Goal: Information Seeking & Learning: Understand process/instructions

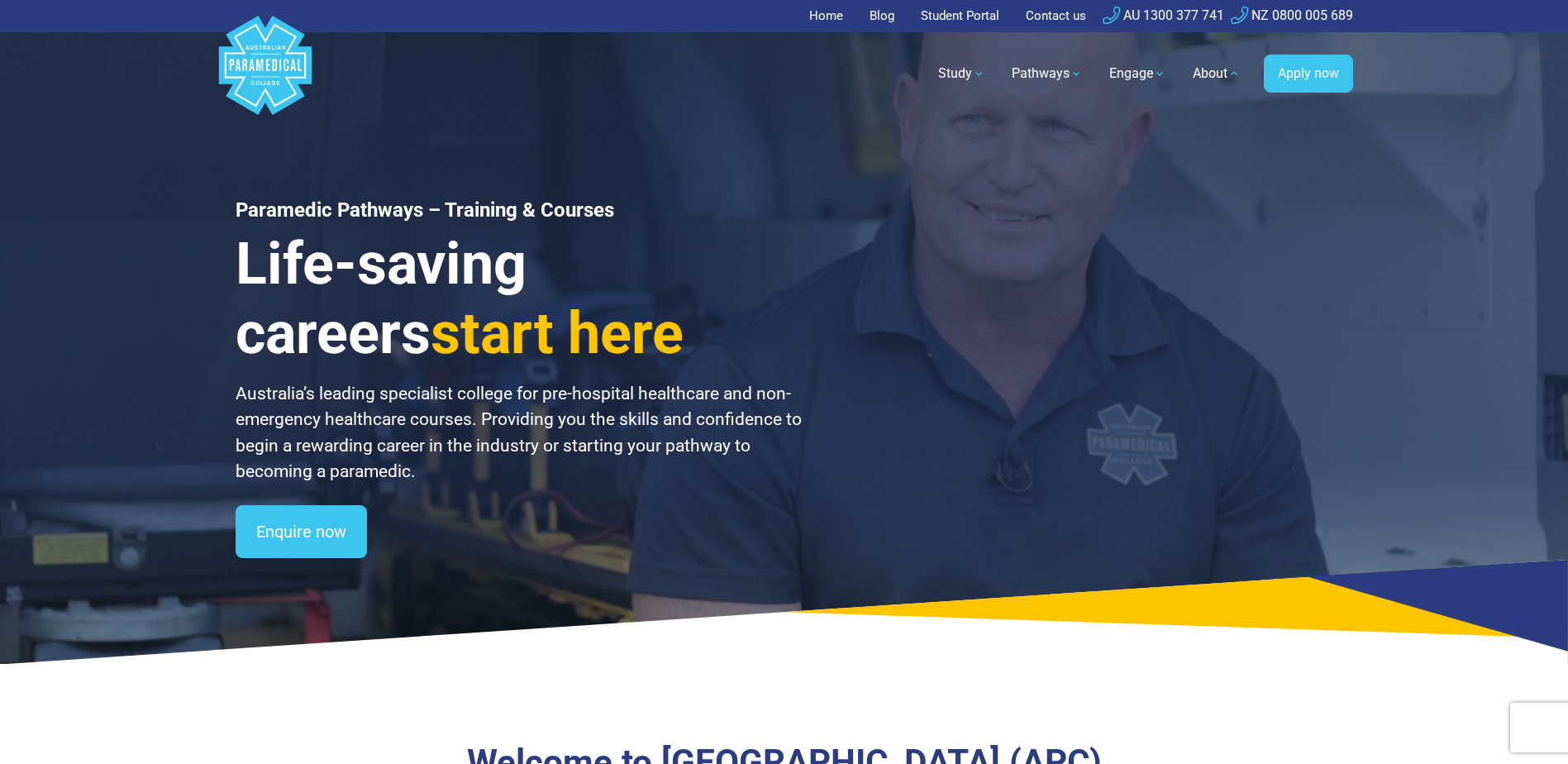
click at [1224, 73] on link "About" at bounding box center [1217, 73] width 68 height 47
click at [1220, 73] on link "About" at bounding box center [1217, 73] width 68 height 47
click at [1193, 74] on link "About" at bounding box center [1217, 73] width 68 height 47
click at [1203, 75] on link "About" at bounding box center [1217, 73] width 68 height 47
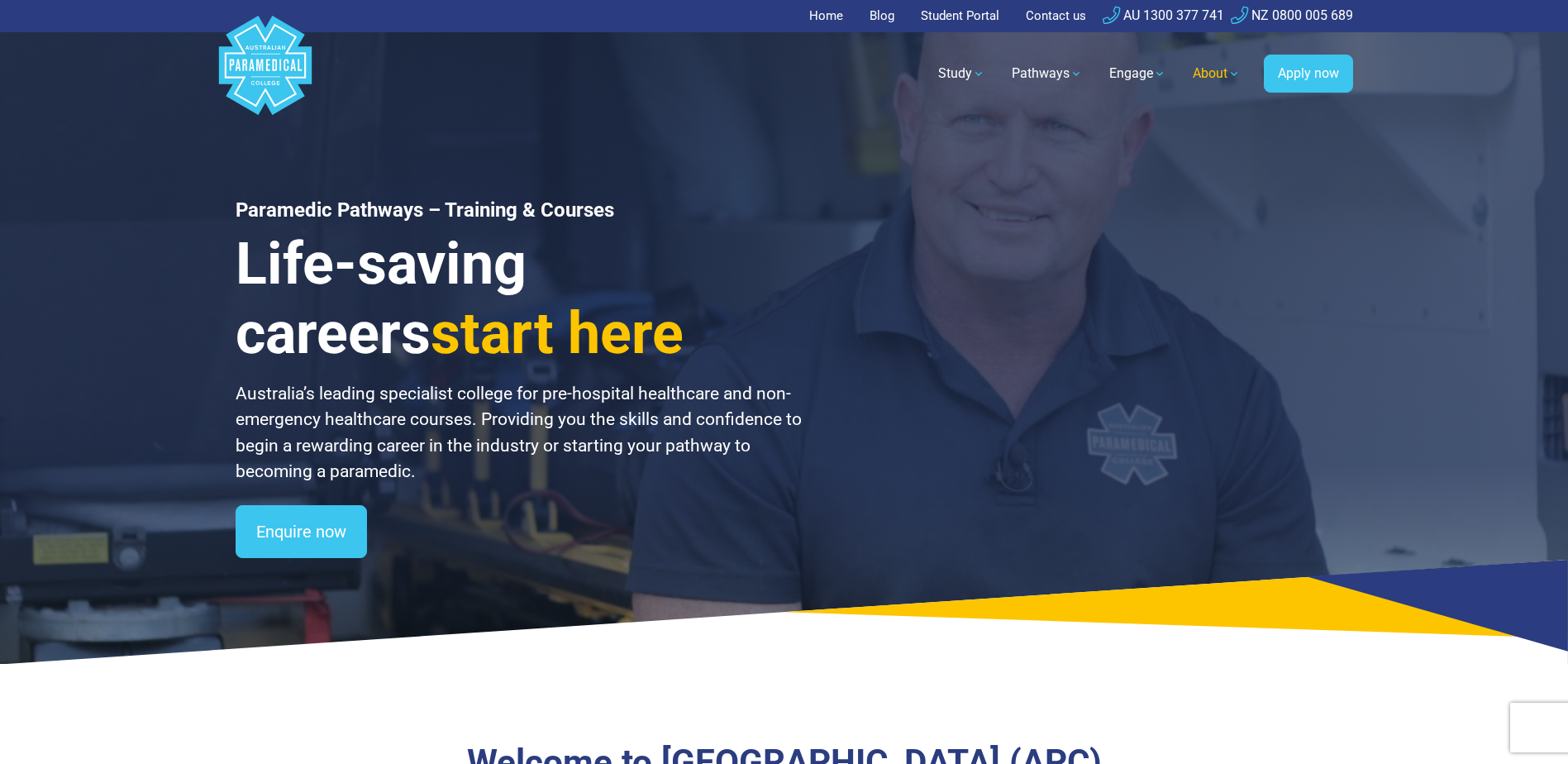
click at [1203, 75] on link "About" at bounding box center [1217, 73] width 68 height 47
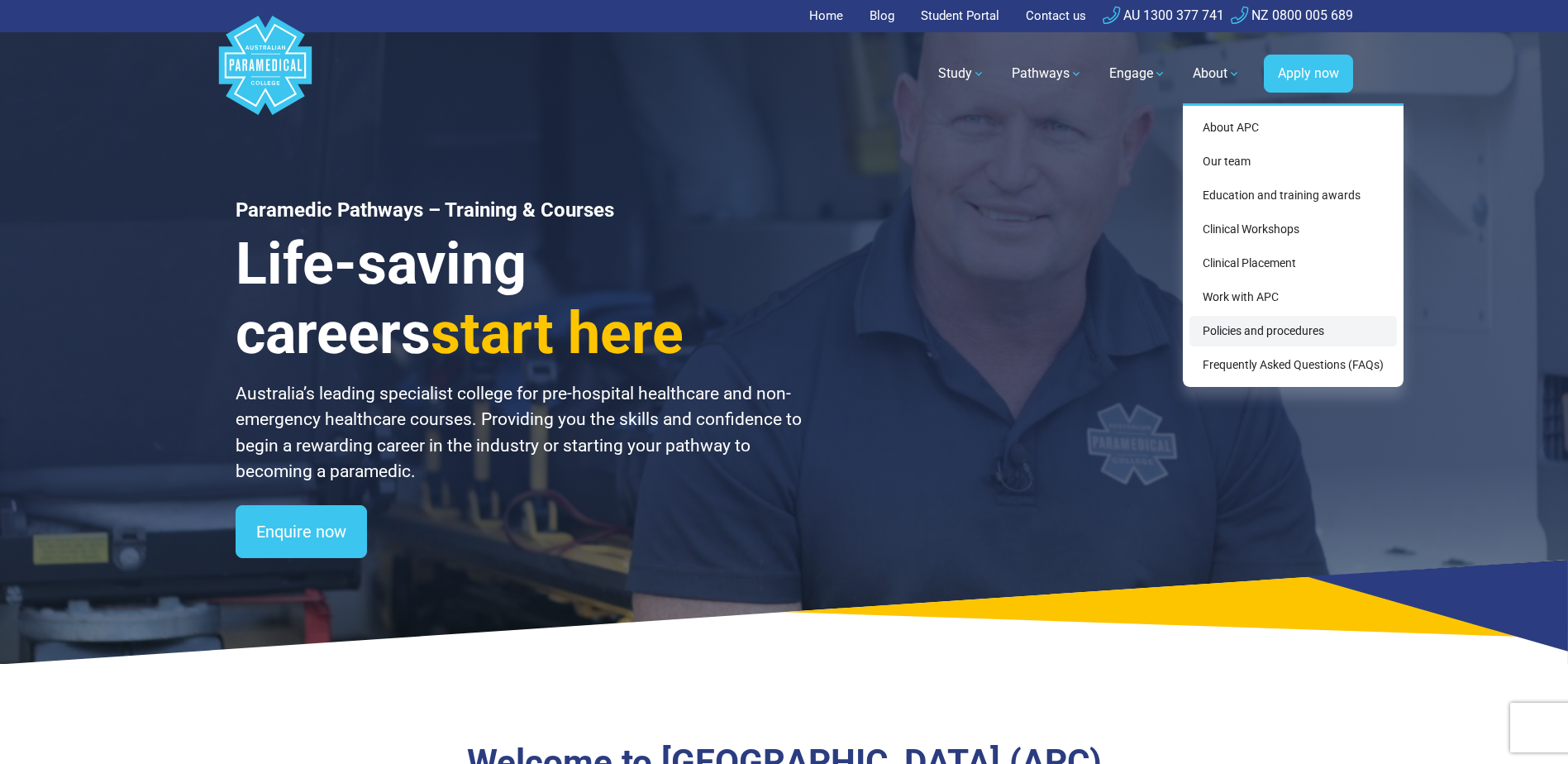
click at [1268, 331] on link "Policies and procedures" at bounding box center [1293, 331] width 207 height 30
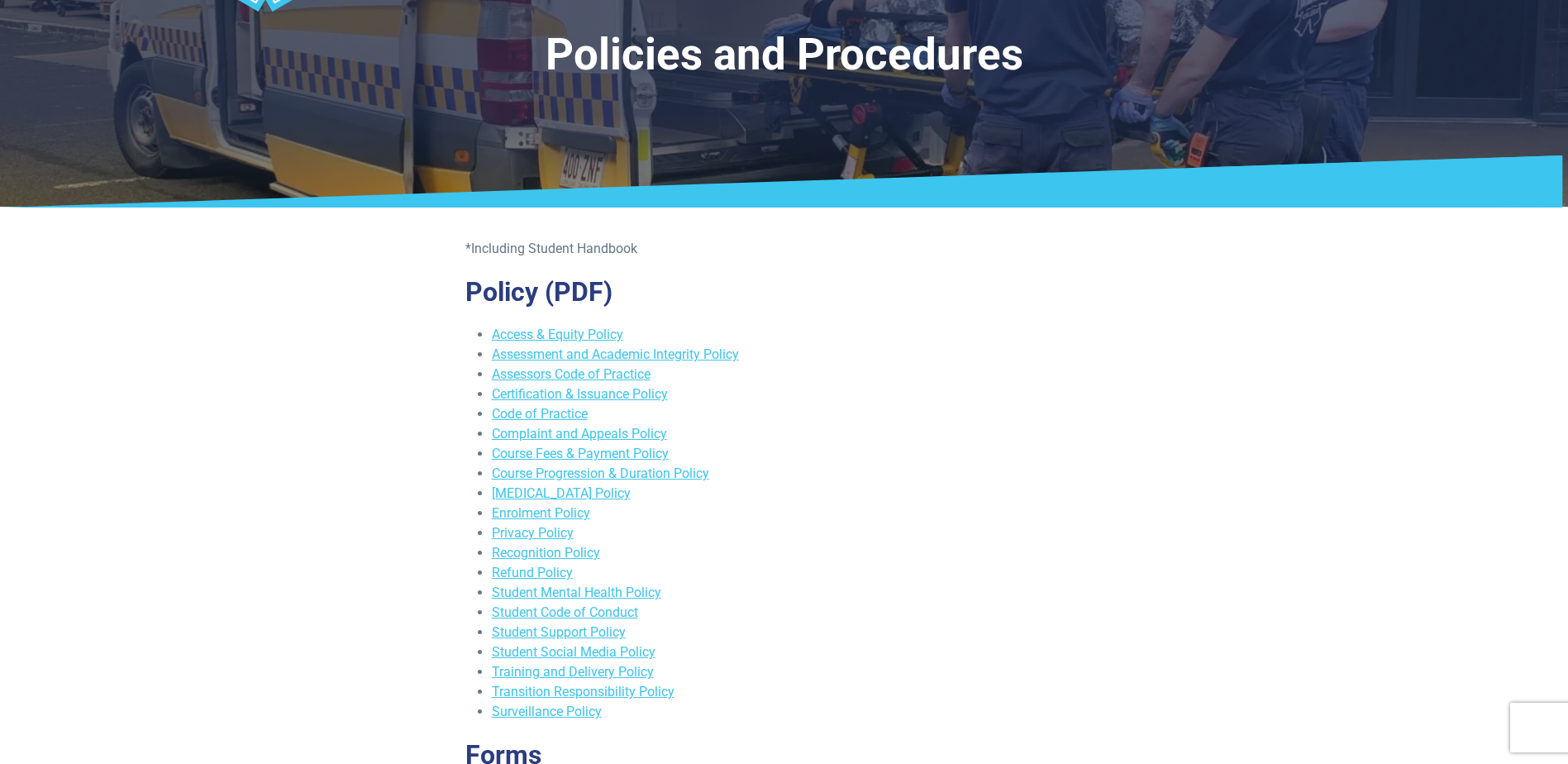
scroll to position [248, 0]
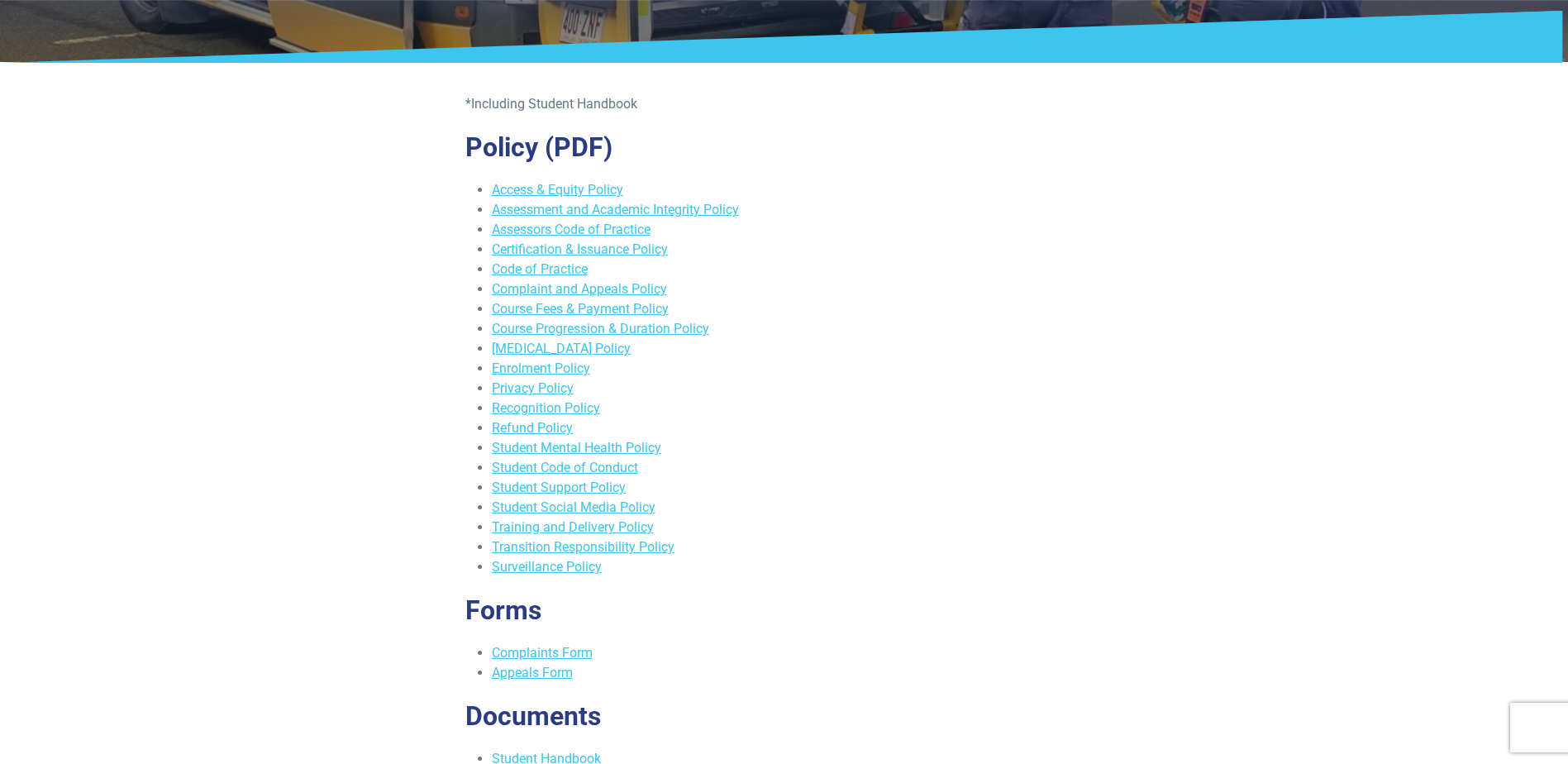
drag, startPoint x: 545, startPoint y: 431, endPoint x: 546, endPoint y: 439, distance: 8.1
click at [546, 431] on link "Refund Policy" at bounding box center [532, 428] width 81 height 16
click at [563, 331] on link "Course Progression & Duration Policy" at bounding box center [601, 329] width 217 height 16
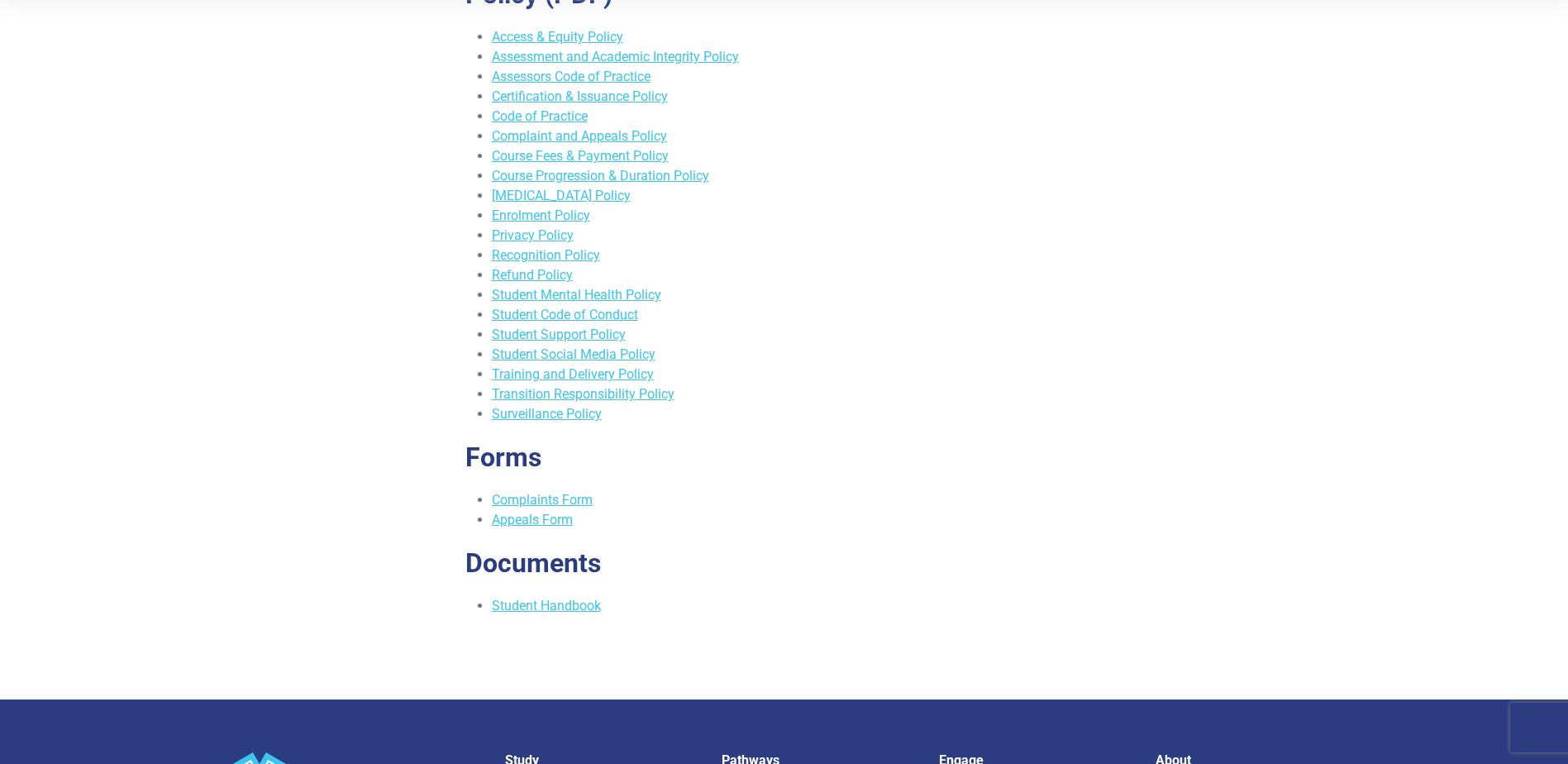
scroll to position [414, 0]
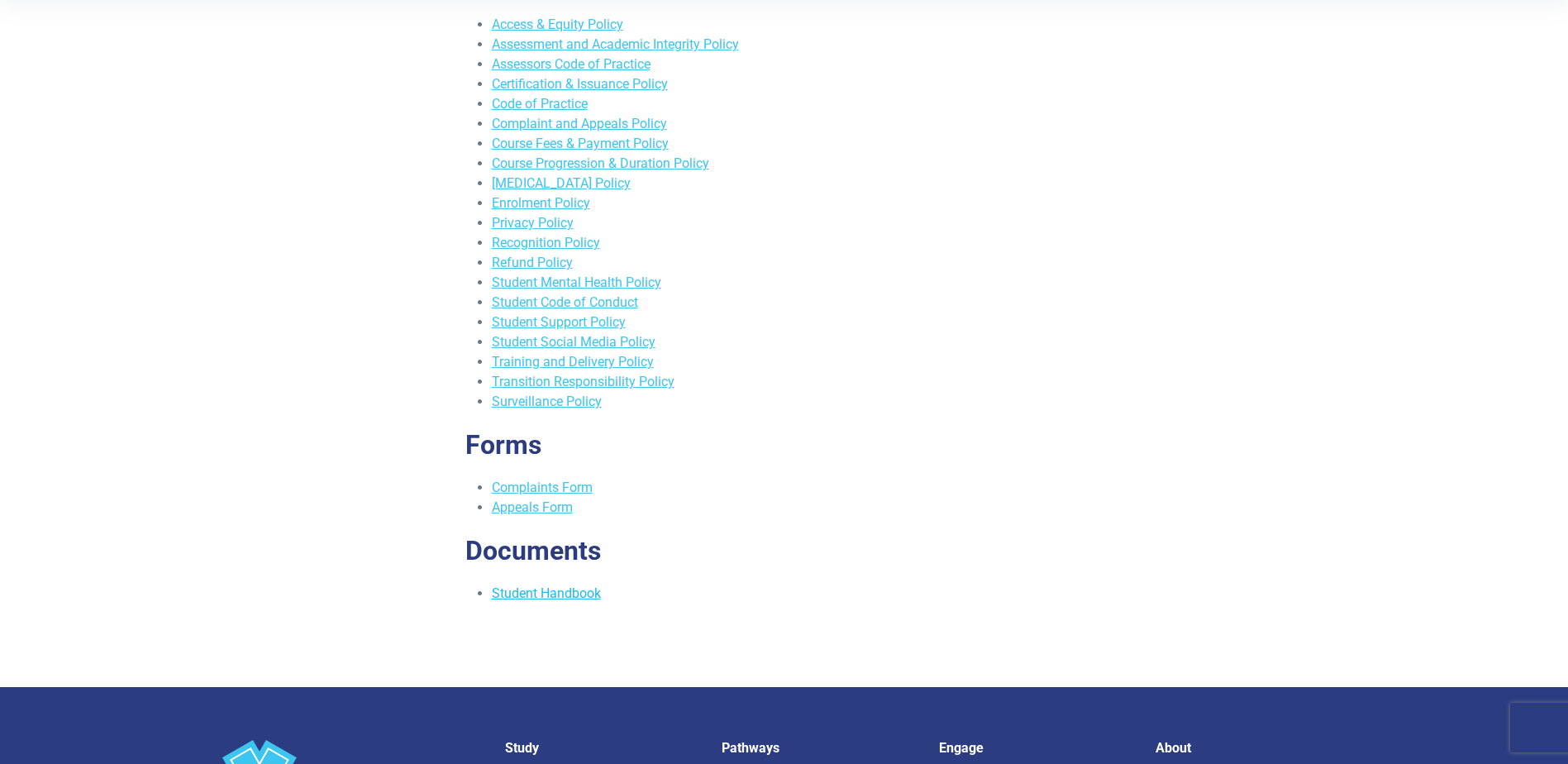
click at [578, 597] on link "Student Handbook" at bounding box center [546, 593] width 109 height 16
